Goal: Book appointment/travel/reservation

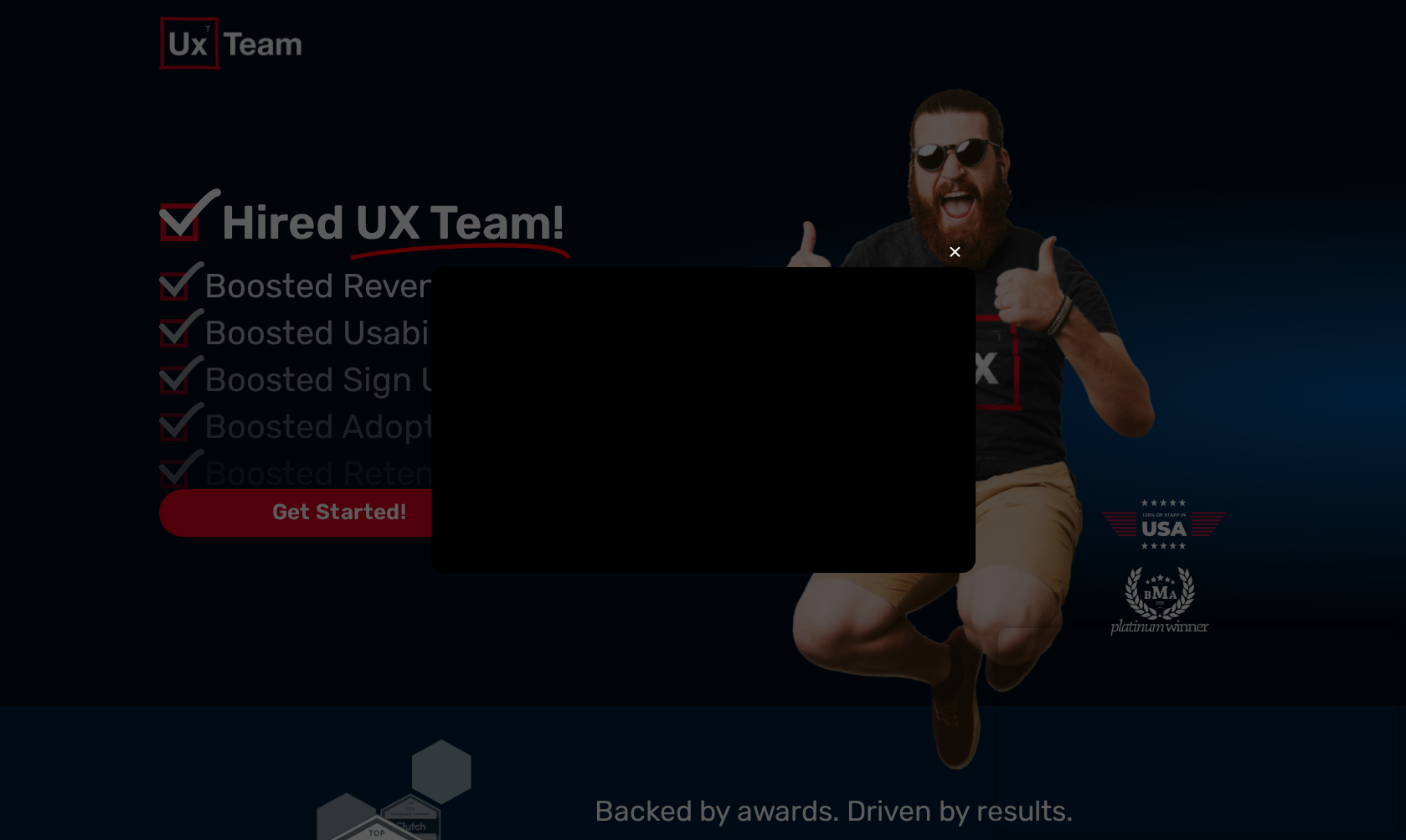
click at [961, 234] on button "×" at bounding box center [955, 252] width 13 height 37
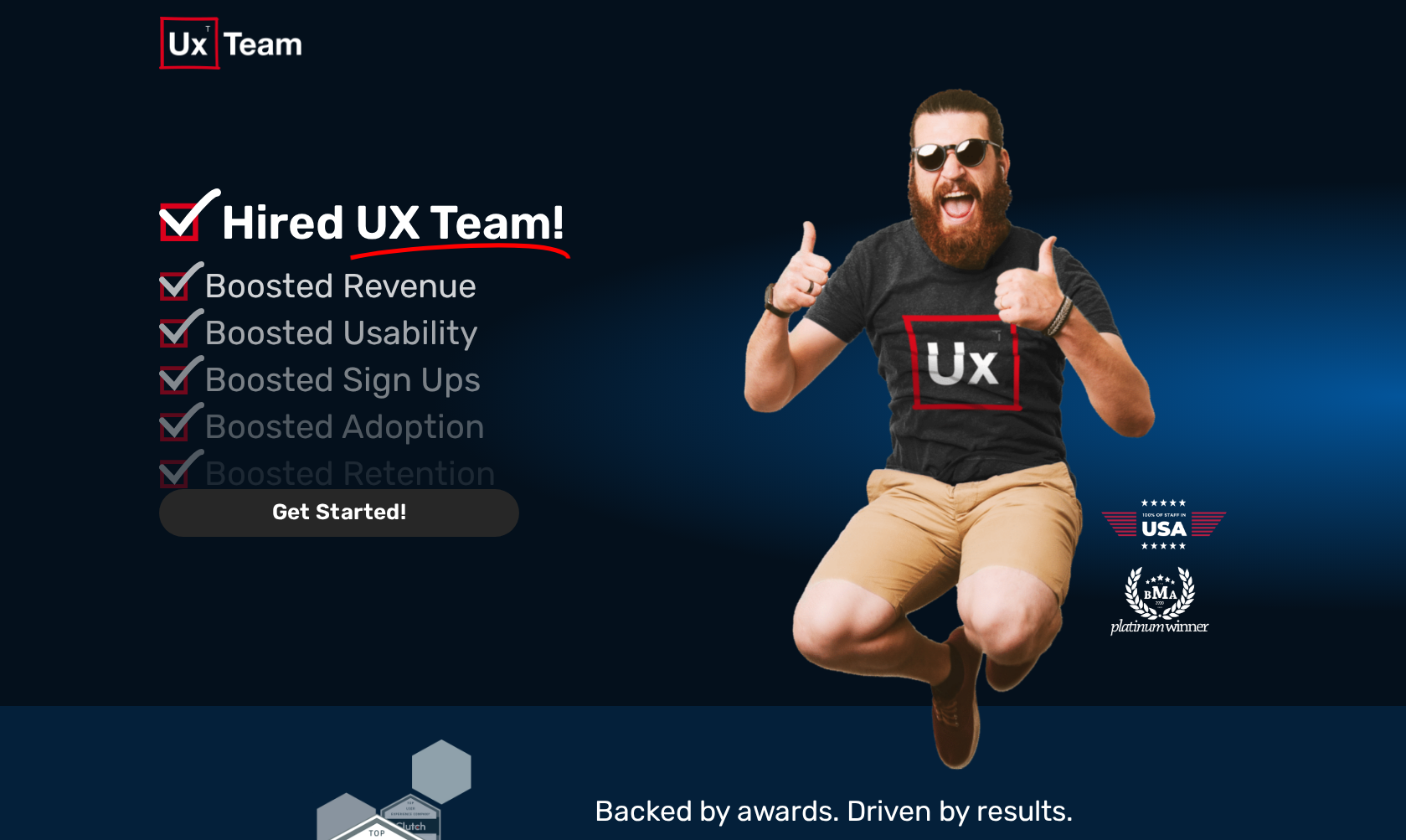
click at [400, 513] on span "Get Started!" at bounding box center [339, 512] width 361 height 47
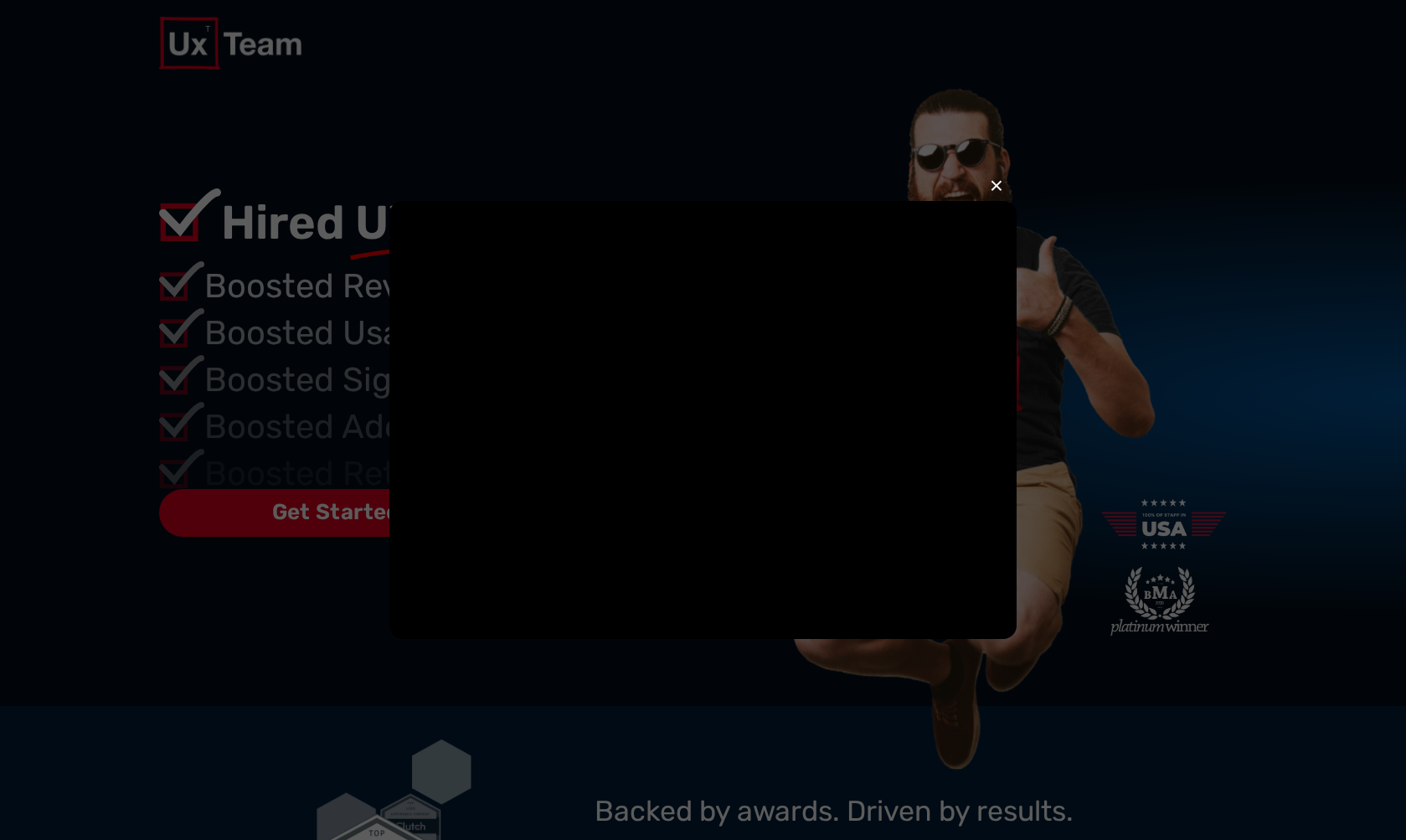
click at [996, 178] on button "×" at bounding box center [996, 186] width 13 height 37
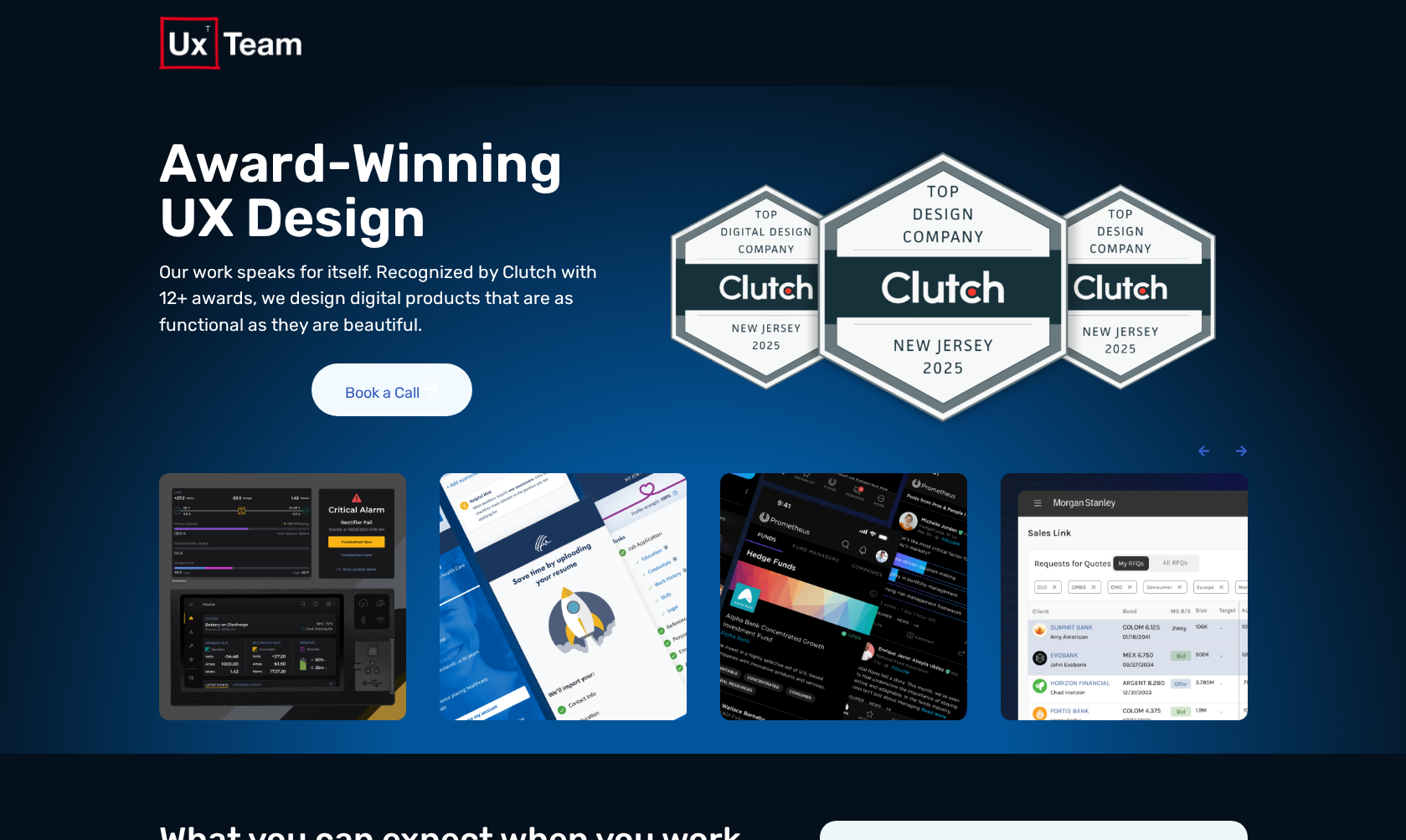
click at [312, 406] on span "Book a Call" at bounding box center [392, 390] width 161 height 54
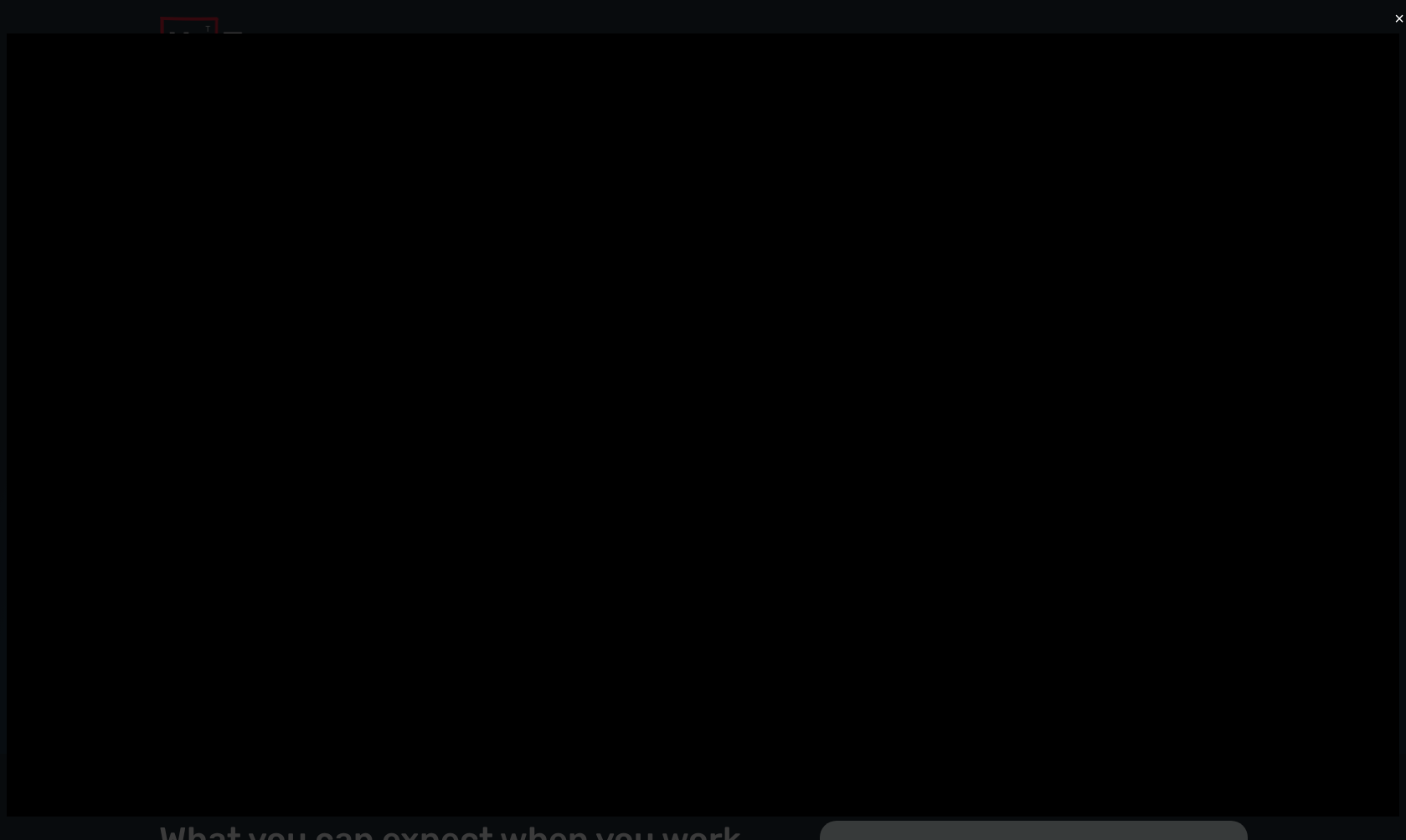
click at [1395, 37] on button "×" at bounding box center [1399, 19] width 10 height 37
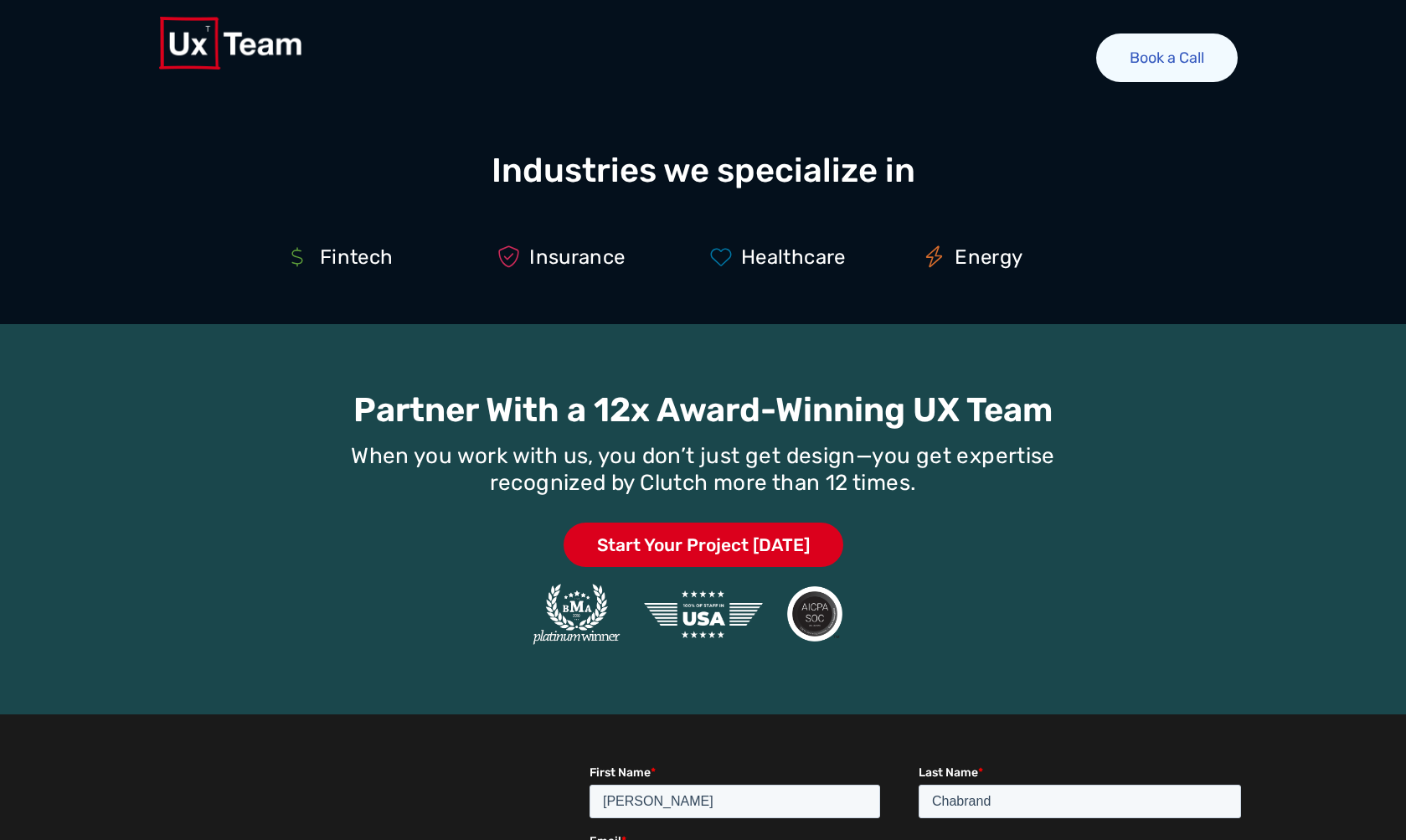
scroll to position [1234, 0]
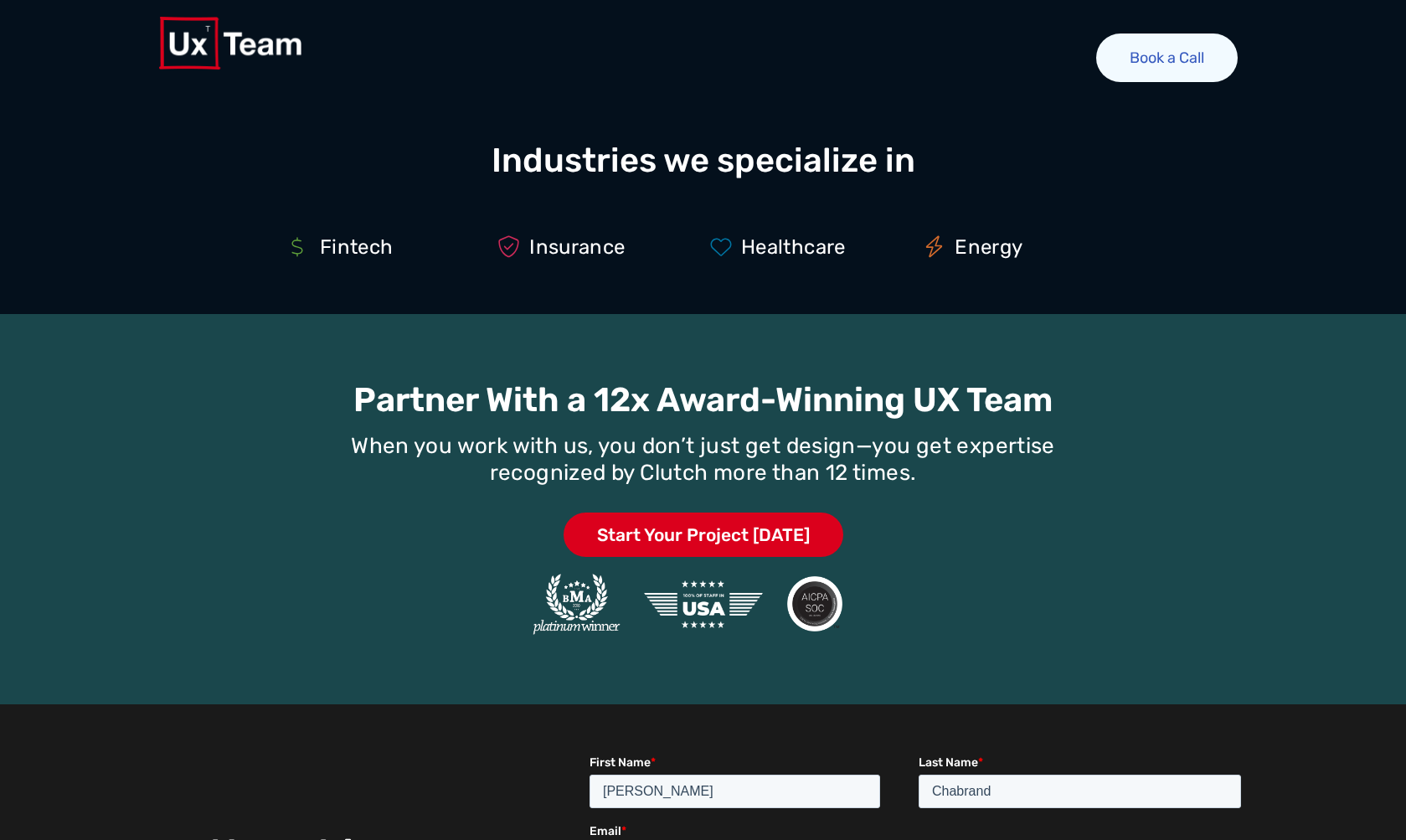
click at [1183, 50] on span "Book a Call" at bounding box center [1167, 58] width 141 height 48
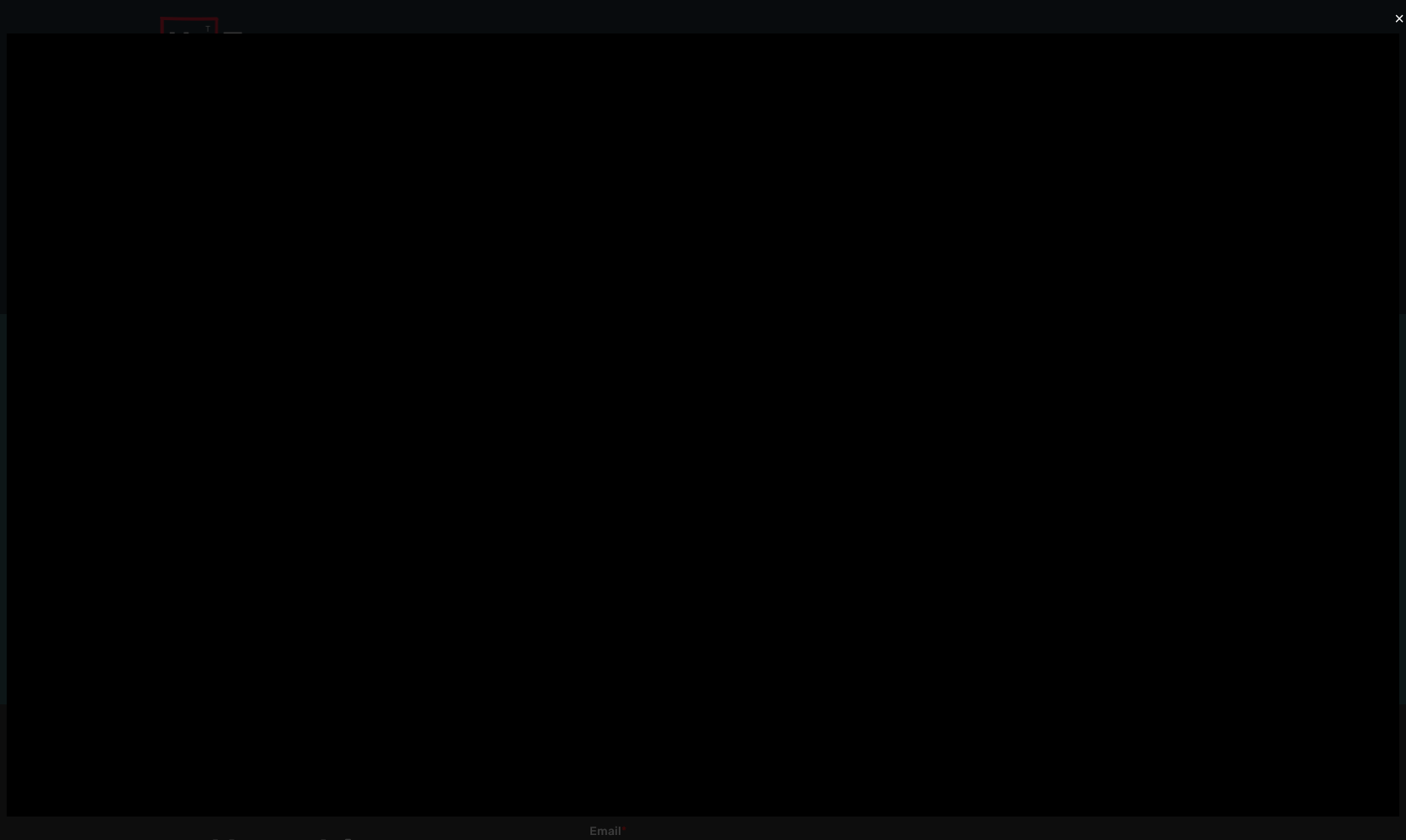
click at [1395, 37] on button "×" at bounding box center [1399, 19] width 10 height 37
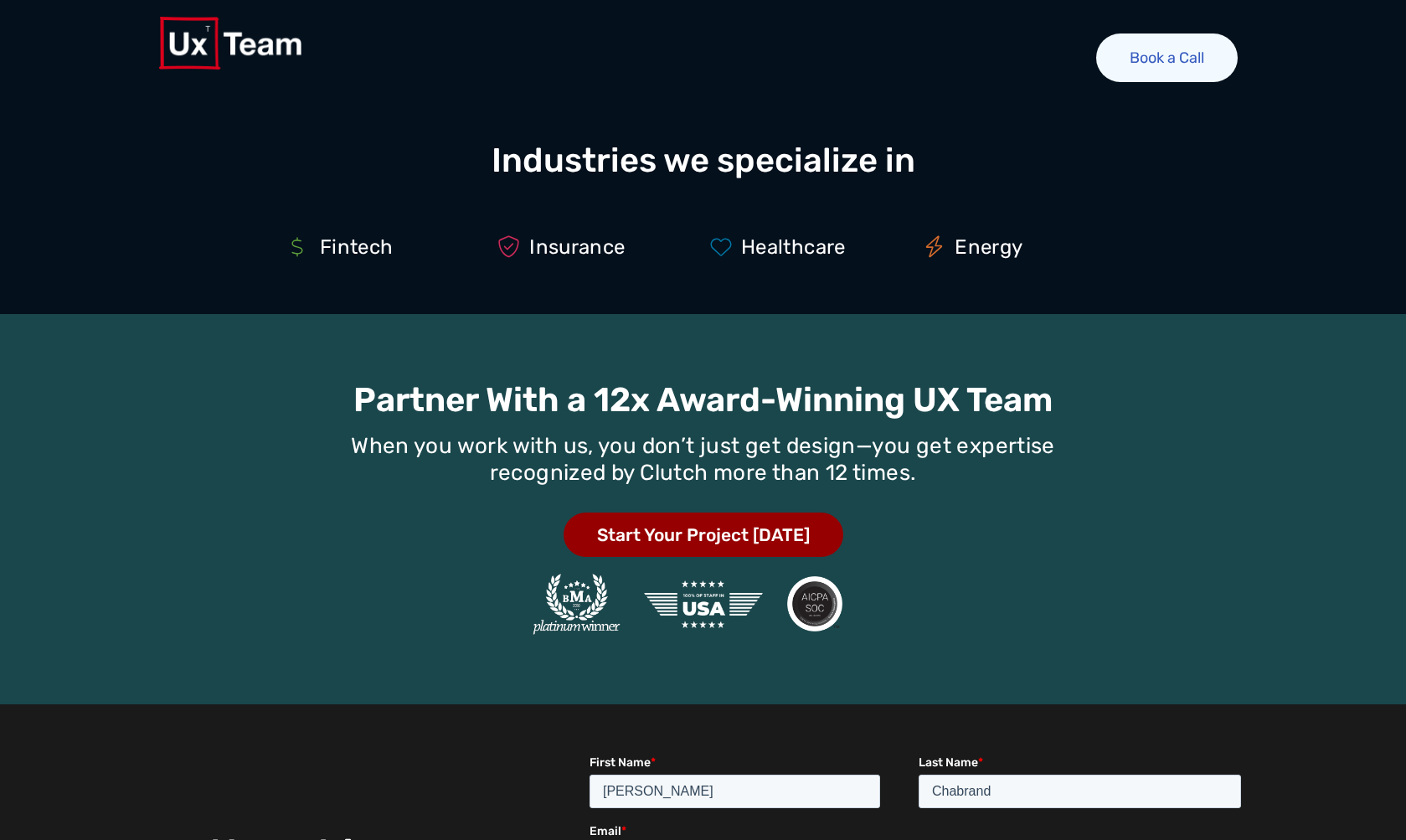
click at [738, 537] on span "Start Your Project [DATE]" at bounding box center [703, 534] width 213 height 18
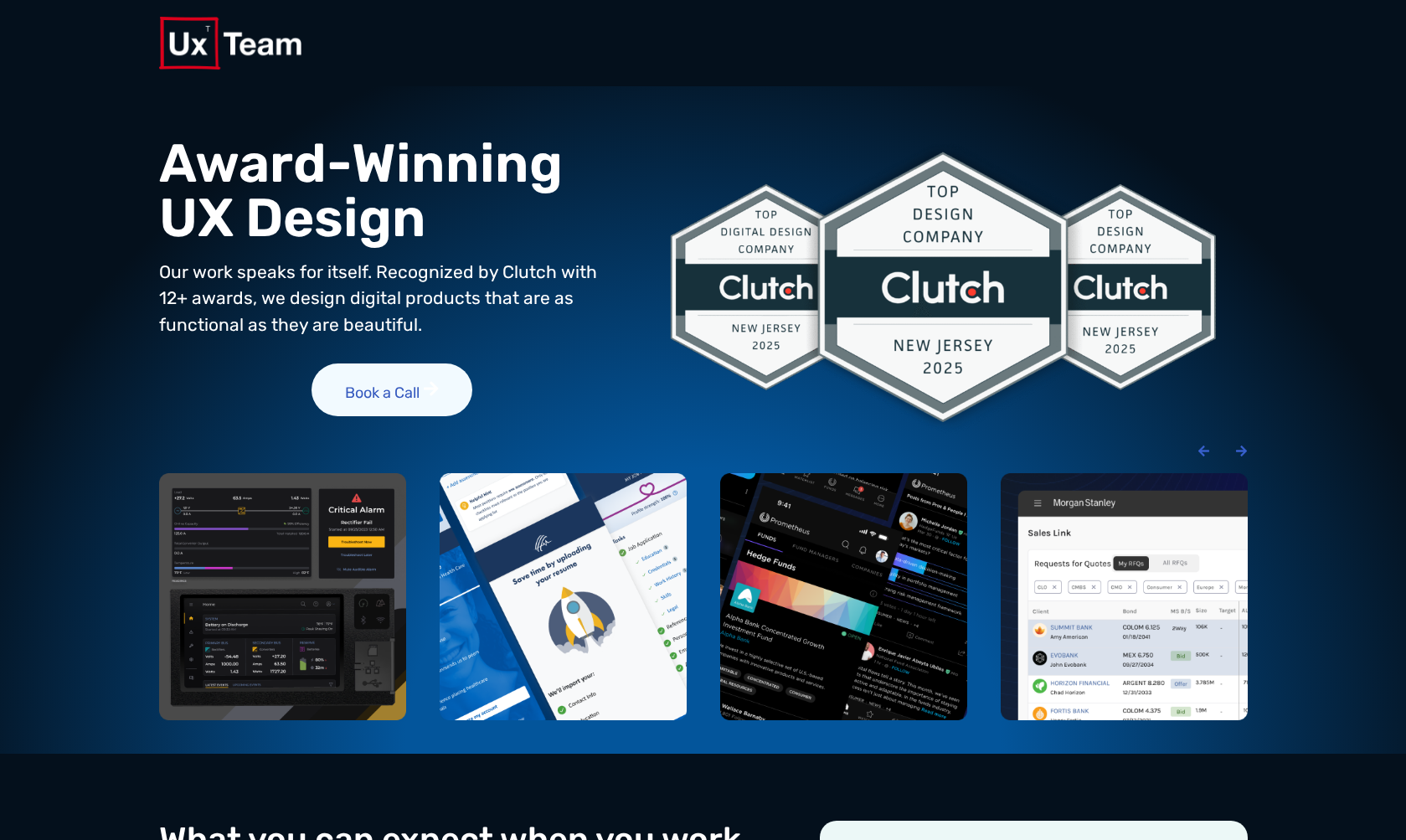
scroll to position [0, 0]
